Goal: Information Seeking & Learning: Learn about a topic

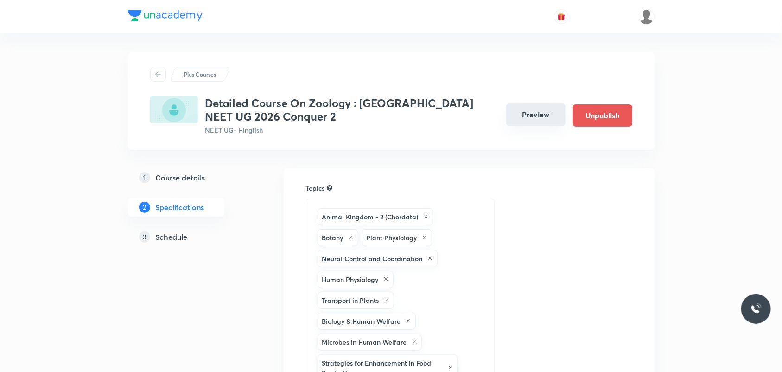
click at [548, 126] on div "Preview Unpublish" at bounding box center [565, 115] width 133 height 22
click at [550, 110] on button "Preview" at bounding box center [535, 114] width 59 height 22
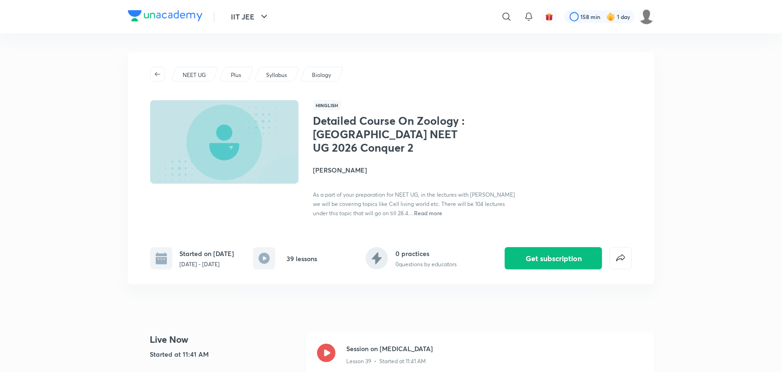
click at [327, 355] on icon at bounding box center [326, 352] width 19 height 19
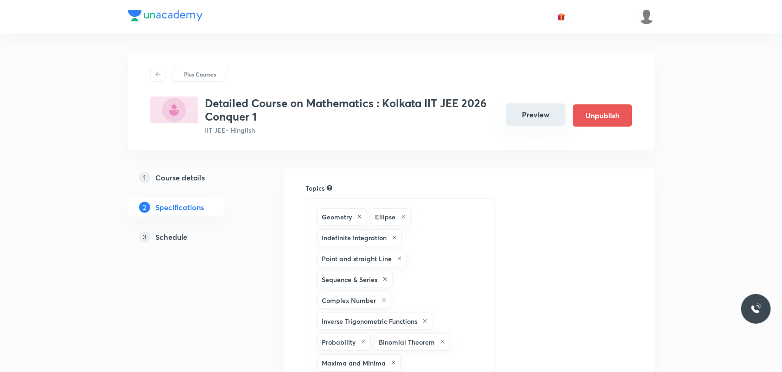
click at [556, 114] on button "Preview" at bounding box center [535, 114] width 59 height 22
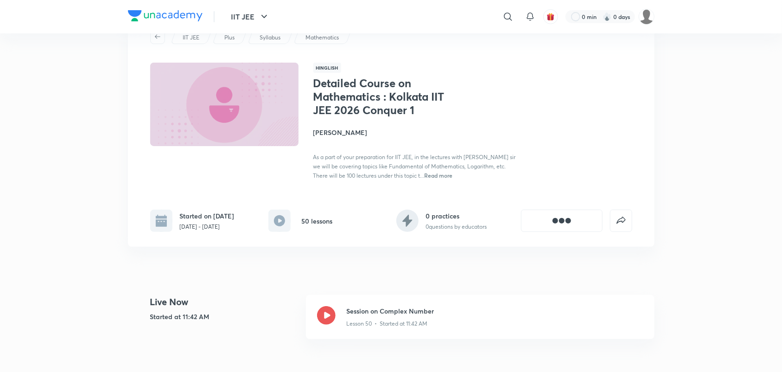
scroll to position [58, 0]
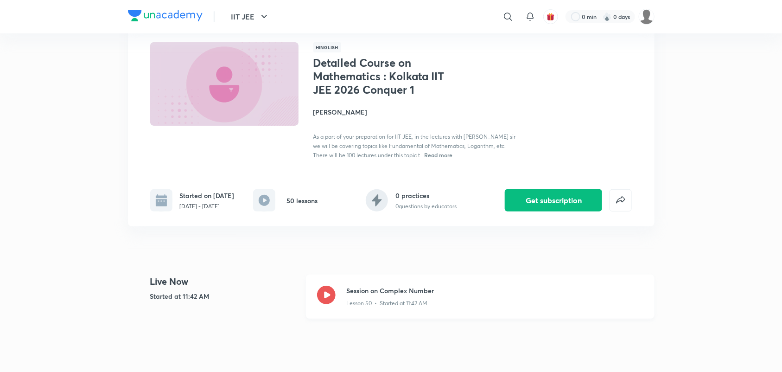
click at [324, 304] on icon at bounding box center [326, 295] width 19 height 19
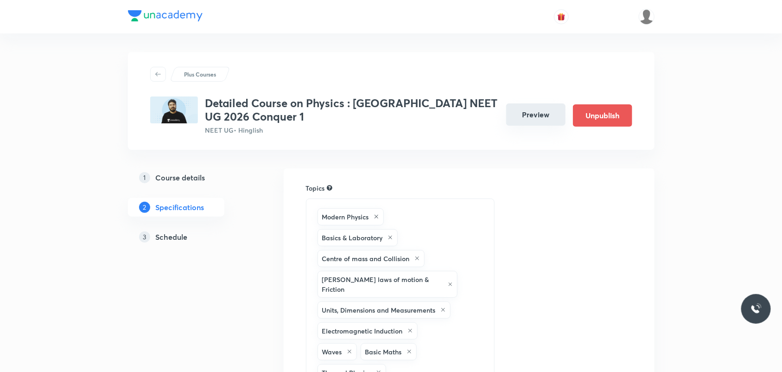
click at [543, 112] on button "Preview" at bounding box center [535, 114] width 59 height 22
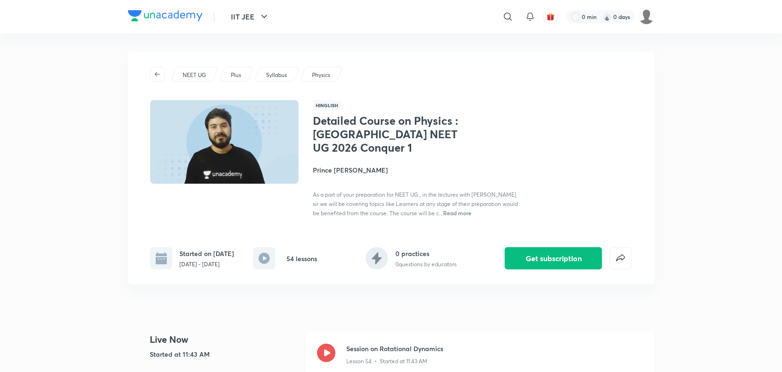
click at [324, 355] on icon at bounding box center [326, 352] width 19 height 19
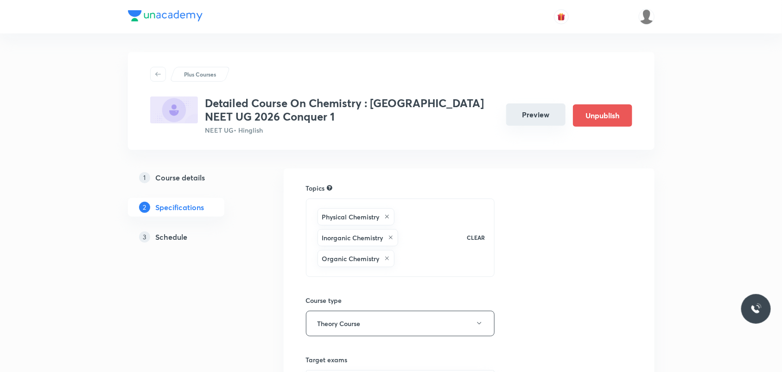
click at [532, 122] on button "Preview" at bounding box center [535, 114] width 59 height 22
click at [541, 114] on button "Preview" at bounding box center [535, 114] width 59 height 22
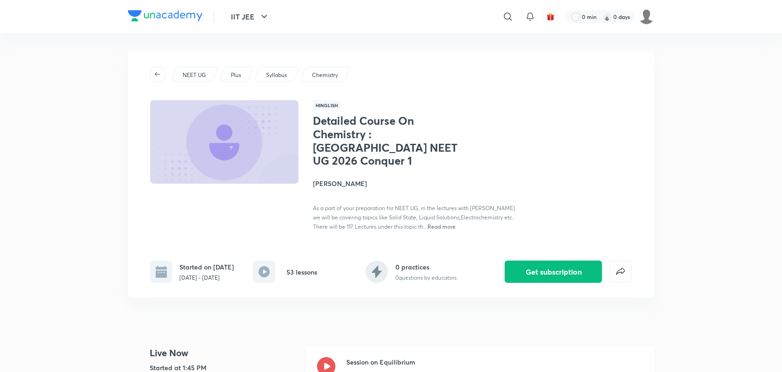
click at [320, 357] on icon at bounding box center [326, 366] width 19 height 19
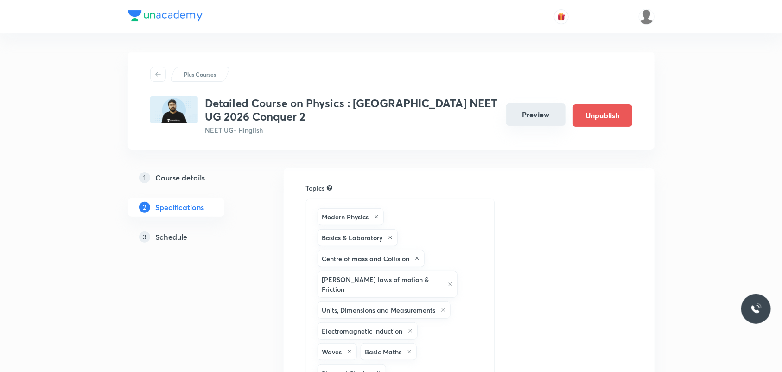
click at [556, 105] on button "Preview" at bounding box center [535, 114] width 59 height 22
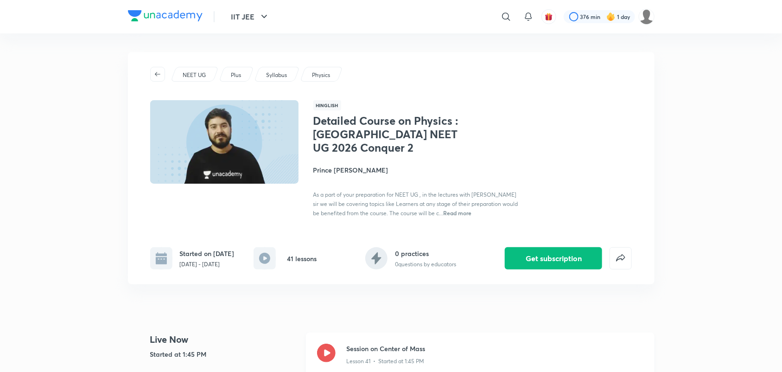
click at [327, 344] on icon at bounding box center [326, 352] width 19 height 19
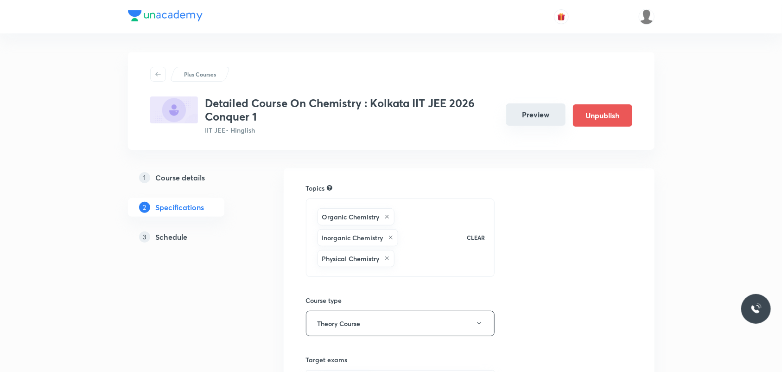
click at [552, 117] on button "Preview" at bounding box center [535, 114] width 59 height 22
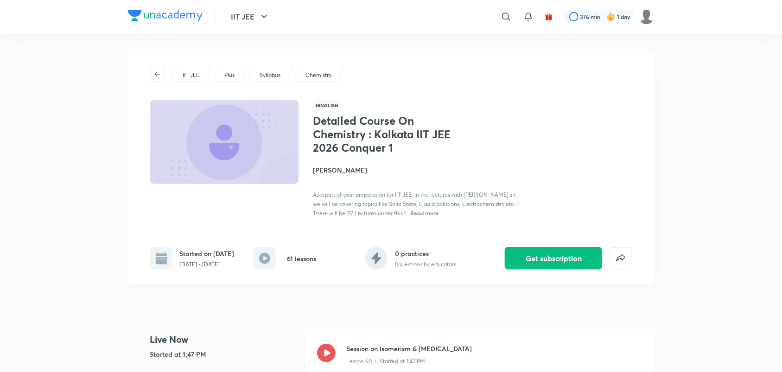
click at [331, 351] on icon at bounding box center [326, 352] width 19 height 19
